Goal: Book appointment/travel/reservation

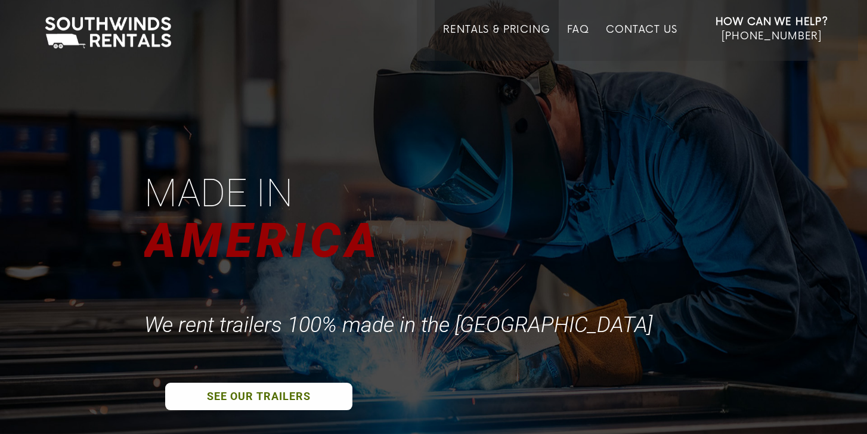
click at [512, 26] on link "Rentals & Pricing" at bounding box center [496, 42] width 107 height 37
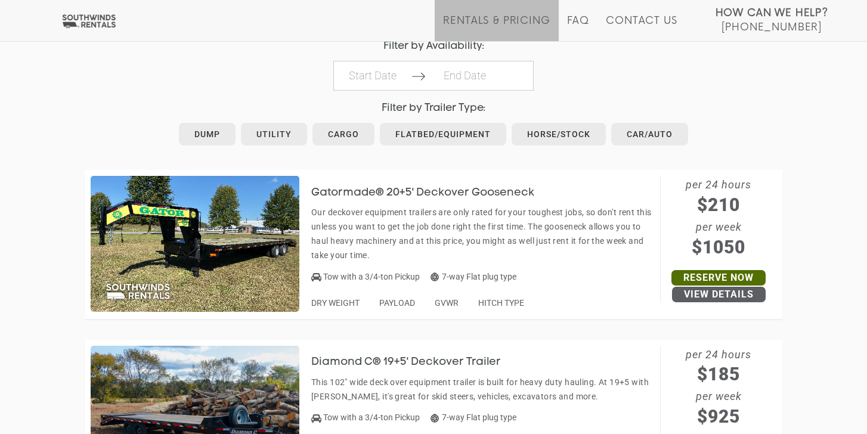
scroll to position [599, 0]
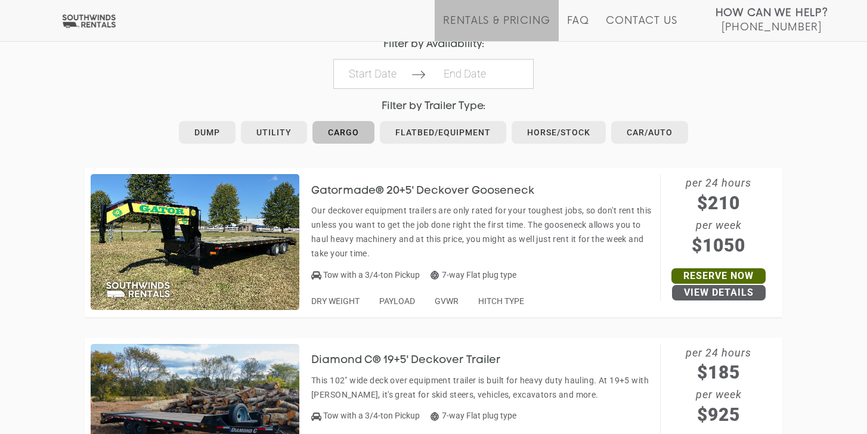
click at [335, 133] on link "Cargo" at bounding box center [344, 132] width 62 height 23
